Goal: Task Accomplishment & Management: Complete application form

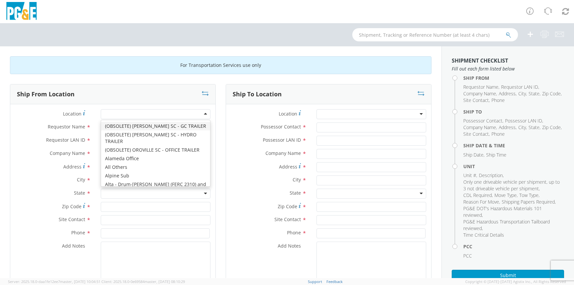
click at [203, 113] on div at bounding box center [156, 114] width 110 height 10
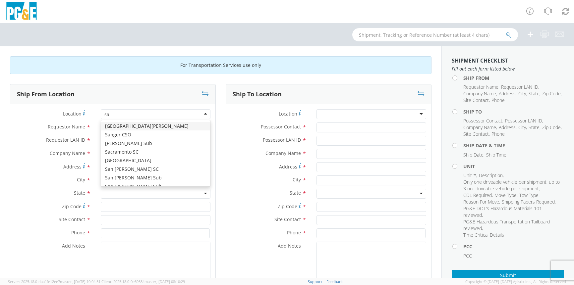
type input "sac"
type input "PG&E"
type input "[STREET_ADDRESS][PERSON_NAME]"
type input "SACRAMENTO"
type input "95826"
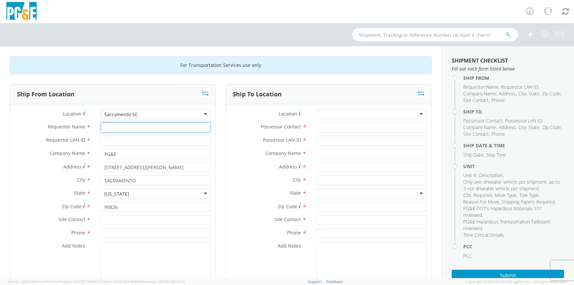
click at [130, 128] on input "Requestor Name *" at bounding box center [156, 128] width 110 height 10
type input "[PERSON_NAME]"
type input "rgr8"
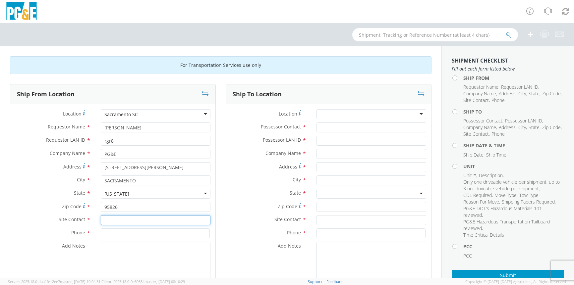
click at [139, 221] on input "text" at bounding box center [156, 220] width 110 height 10
type input "Fleet"
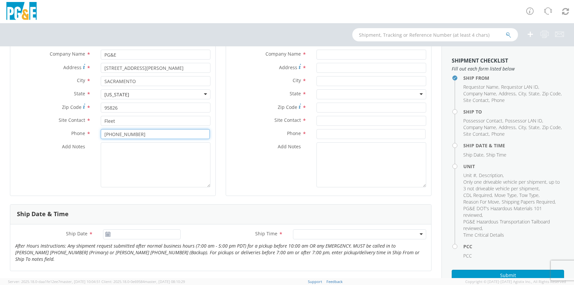
scroll to position [132, 0]
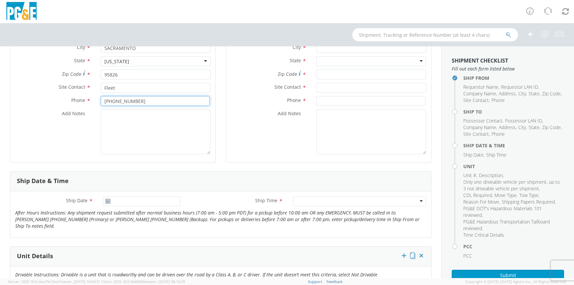
type input "[PHONE_NUMBER]"
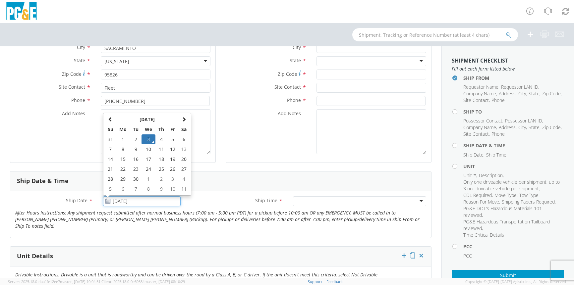
click at [118, 202] on input "[DATE]" at bounding box center [142, 201] width 78 height 10
click at [159, 139] on td "4" at bounding box center [161, 139] width 12 height 10
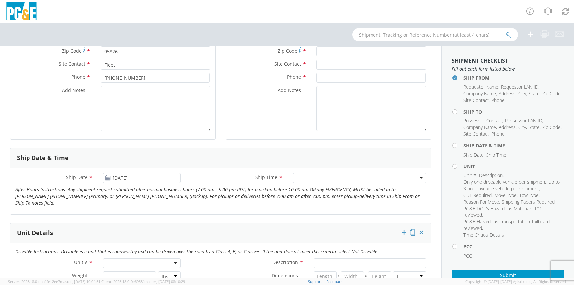
scroll to position [166, 0]
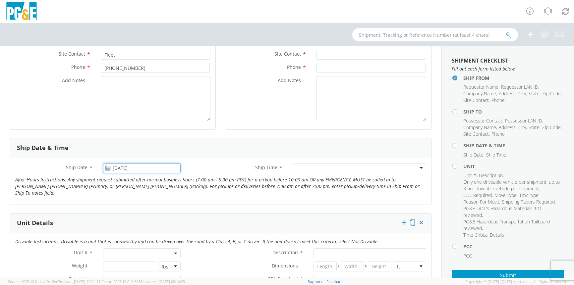
click at [137, 168] on input "[DATE]" at bounding box center [142, 168] width 78 height 10
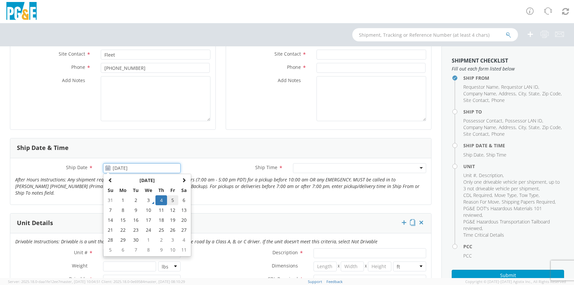
click at [171, 201] on td "5" at bounding box center [172, 200] width 11 height 10
type input "[DATE]"
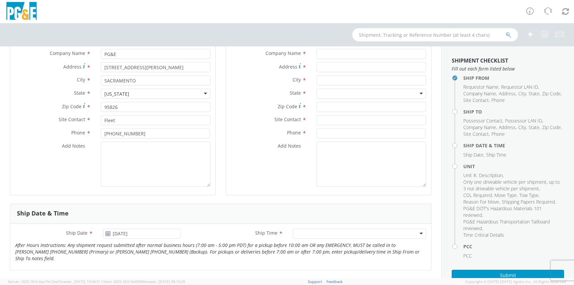
scroll to position [99, 0]
click at [415, 234] on div at bounding box center [359, 235] width 133 height 10
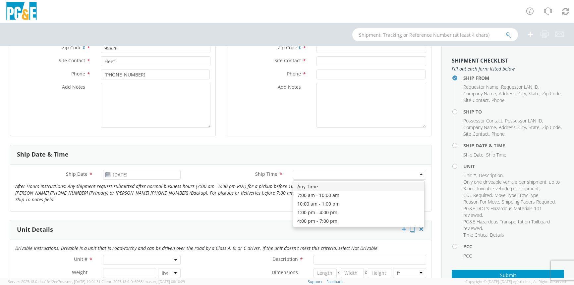
scroll to position [166, 0]
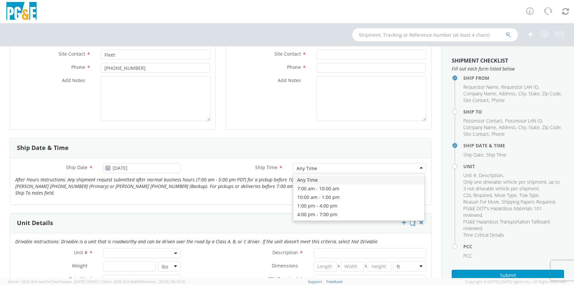
click at [416, 168] on div "Any Time" at bounding box center [359, 168] width 133 height 10
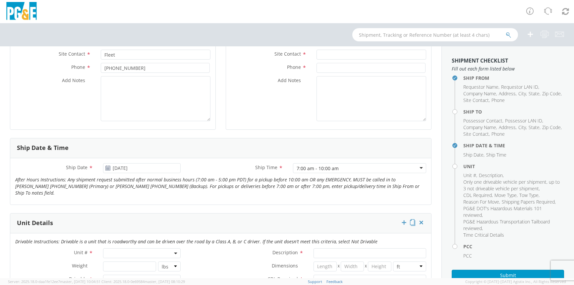
scroll to position [0, 0]
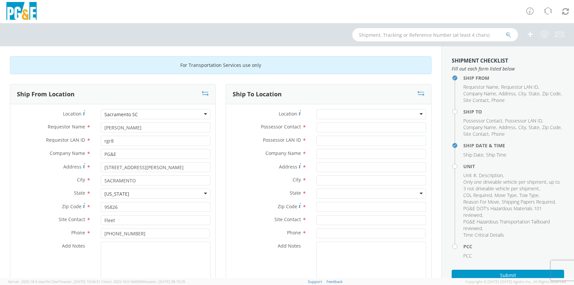
click at [416, 114] on div at bounding box center [371, 114] width 110 height 10
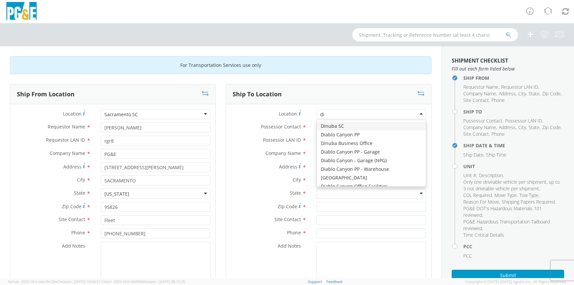
type input "[PERSON_NAME]"
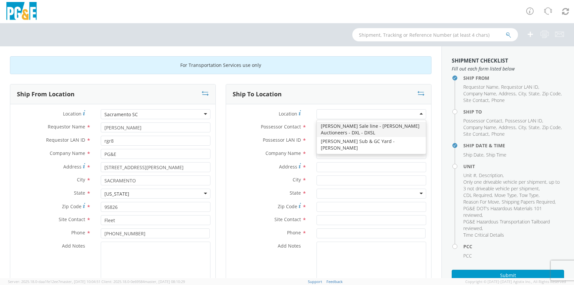
type input "PG&E"
type input "[STREET_ADDRESS][PERSON_NAME]"
type input "[PERSON_NAME]"
type input "95620"
type input "[PHONE_NUMBER]"
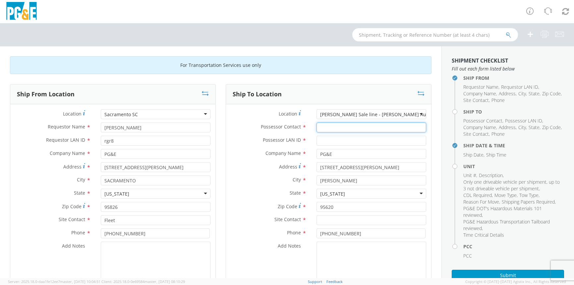
click at [326, 130] on input "Possessor Contact *" at bounding box center [371, 128] width 110 height 10
type input "Calista"
click at [324, 141] on input "Possessor LAN ID *" at bounding box center [371, 141] width 110 height 10
type input "Calista"
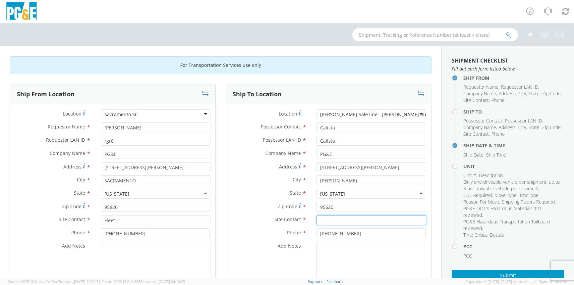
click at [324, 221] on input "text" at bounding box center [371, 220] width 110 height 10
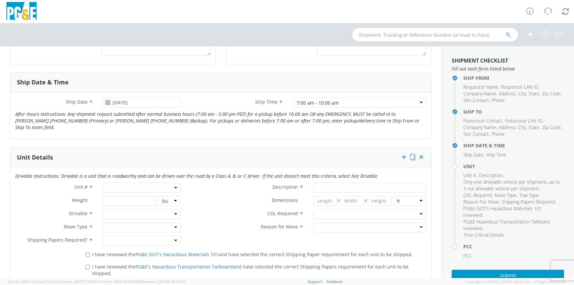
scroll to position [232, 0]
type input "Calista"
click at [174, 186] on b at bounding box center [175, 187] width 3 height 2
click at [127, 193] on input "search" at bounding box center [141, 198] width 73 height 10
type input "b23360"
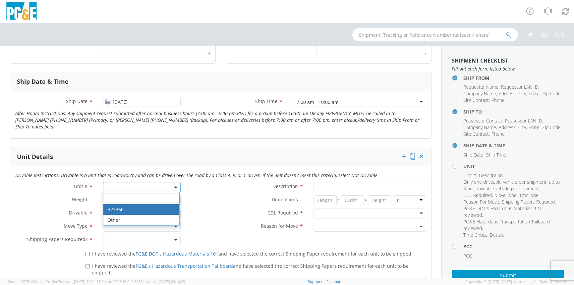
type input "TRUCK; UTILITY BODY <10K 4X4"
type input "11100"
select select "B23360"
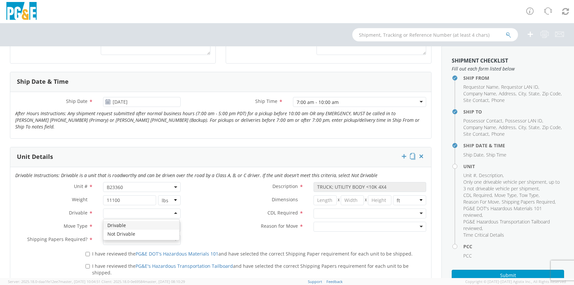
click at [173, 209] on div at bounding box center [142, 214] width 78 height 10
click at [174, 222] on div at bounding box center [142, 227] width 78 height 10
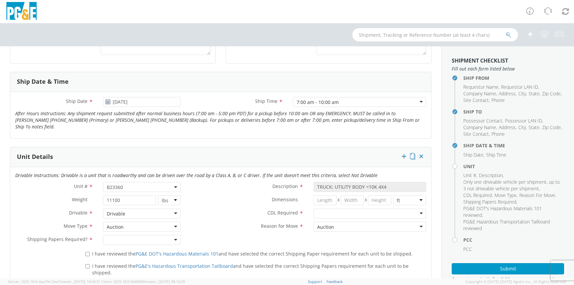
click at [174, 235] on div at bounding box center [142, 240] width 78 height 10
click at [85, 252] on input "I have reviewed the PG&E DOT's Hazardous Materials 101 and have selected the co…" at bounding box center [87, 254] width 4 height 4
checkbox input "true"
click at [86, 264] on input "I have reviewed the PG&E's Hazardous Transportation Tailboard and have selected…" at bounding box center [87, 266] width 4 height 4
checkbox input "true"
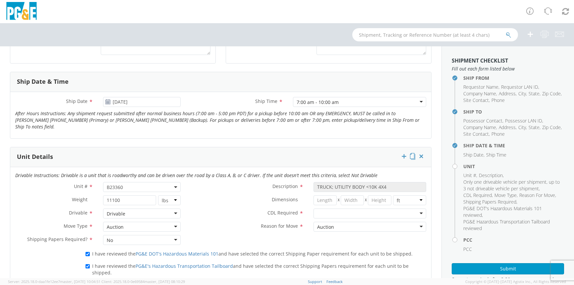
click at [415, 209] on div at bounding box center [369, 214] width 113 height 10
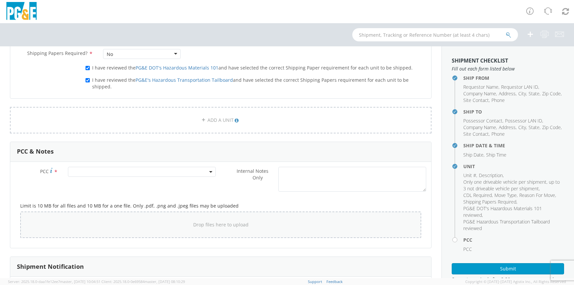
scroll to position [431, 0]
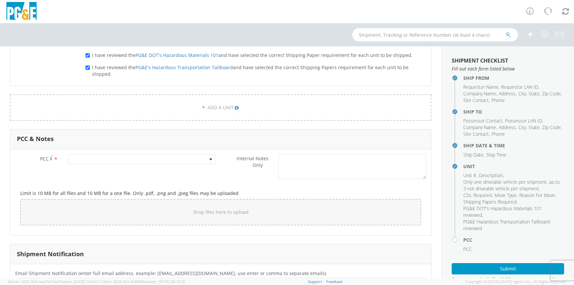
click at [209, 159] on b at bounding box center [210, 160] width 3 height 2
click at [111, 165] on input "number" at bounding box center [141, 170] width 143 height 10
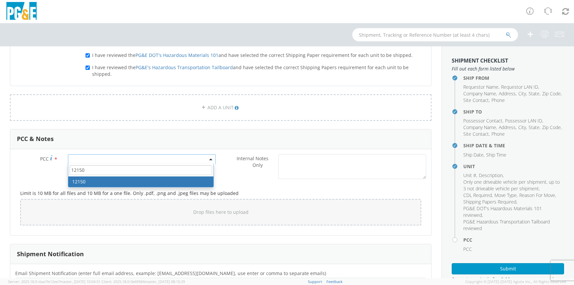
type input "12150"
select select "12150"
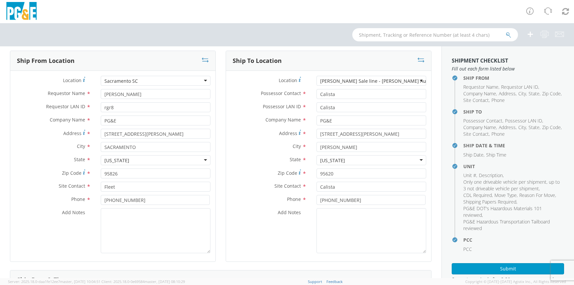
scroll to position [33, 0]
click at [502, 270] on button "Submit" at bounding box center [507, 268] width 112 height 11
